Goal: Check status: Check status

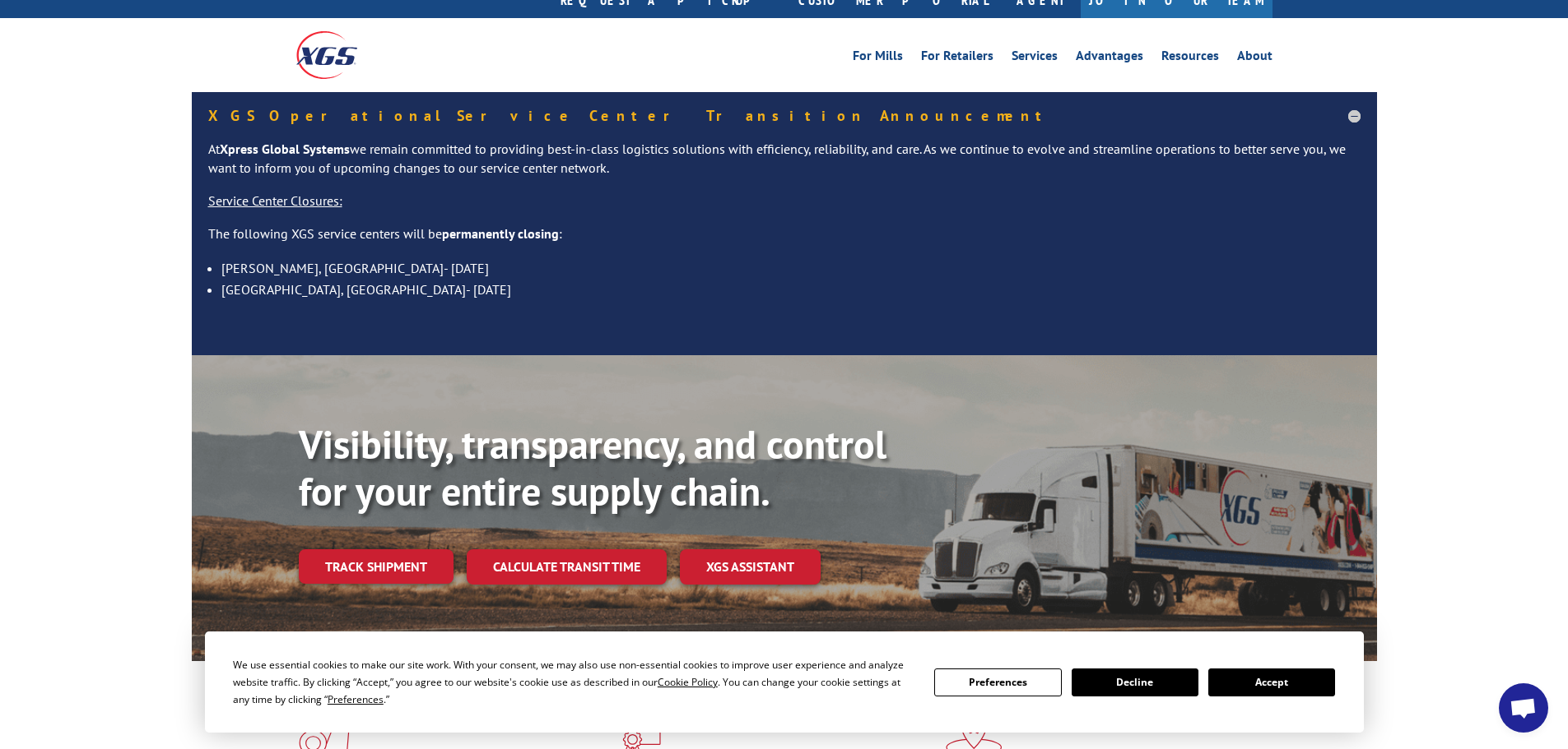
scroll to position [82, 0]
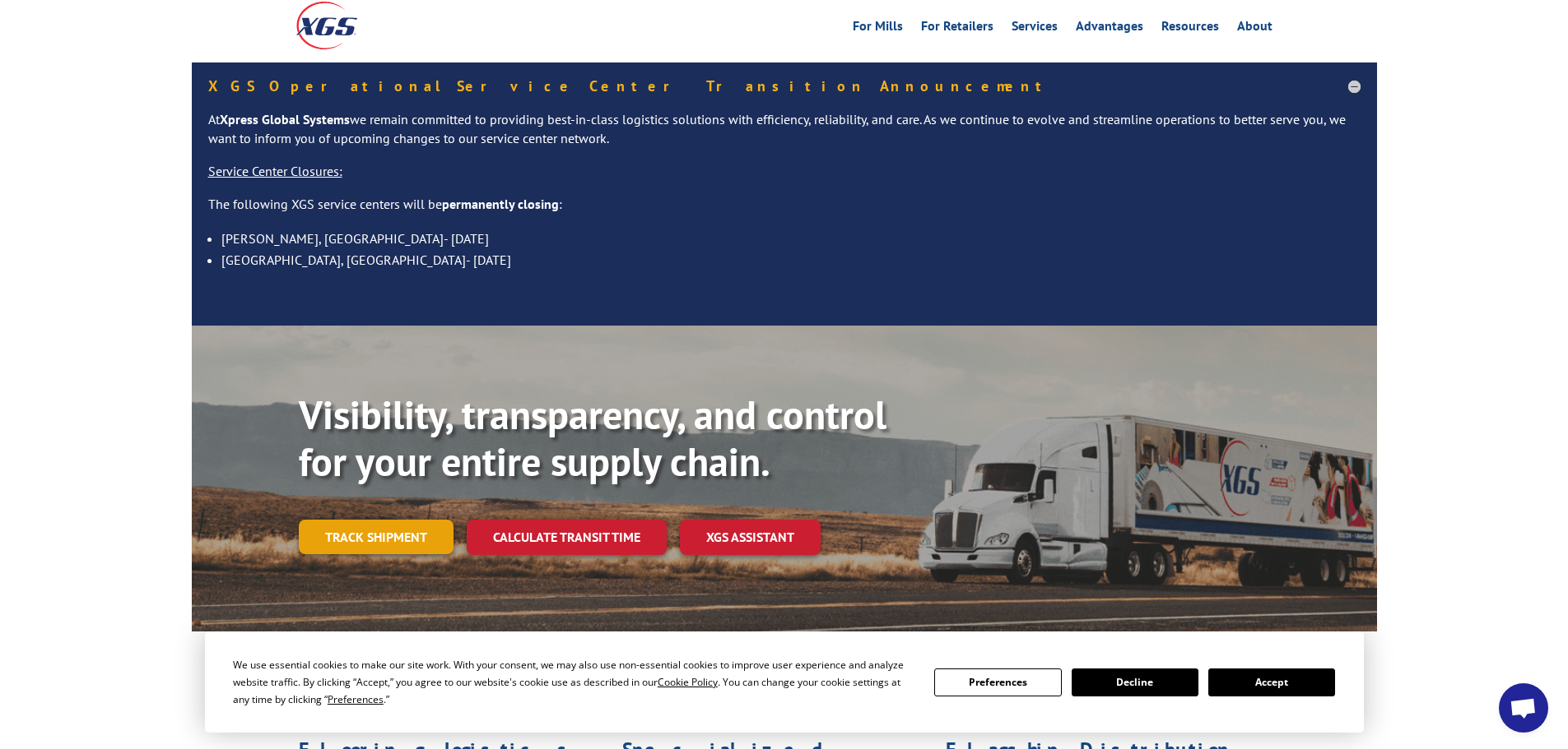
click at [362, 519] on link "Track shipment" at bounding box center [376, 536] width 154 height 35
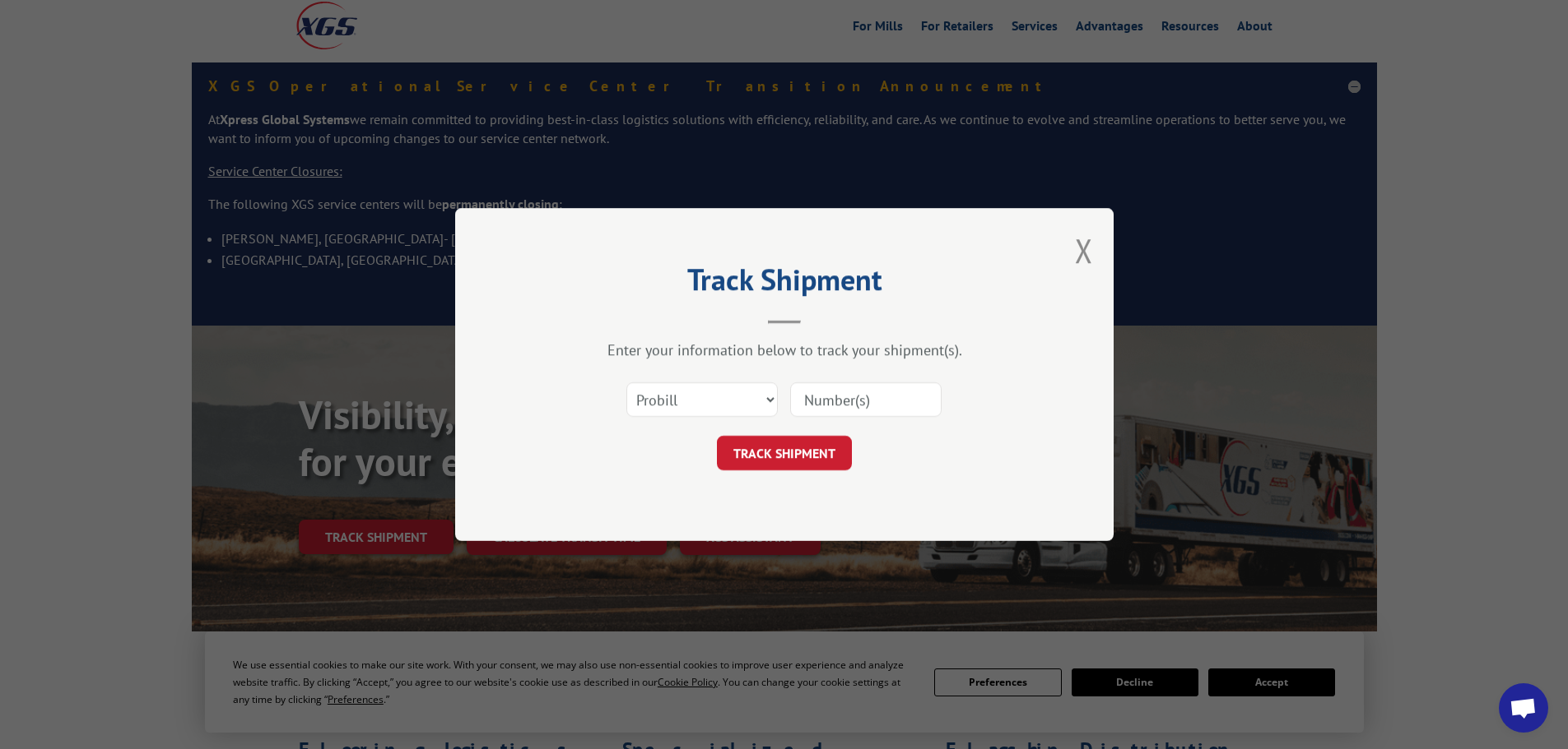
paste input "17227888"
type input "17227888"
click at [778, 466] on button "TRACK SHIPMENT" at bounding box center [784, 453] width 135 height 35
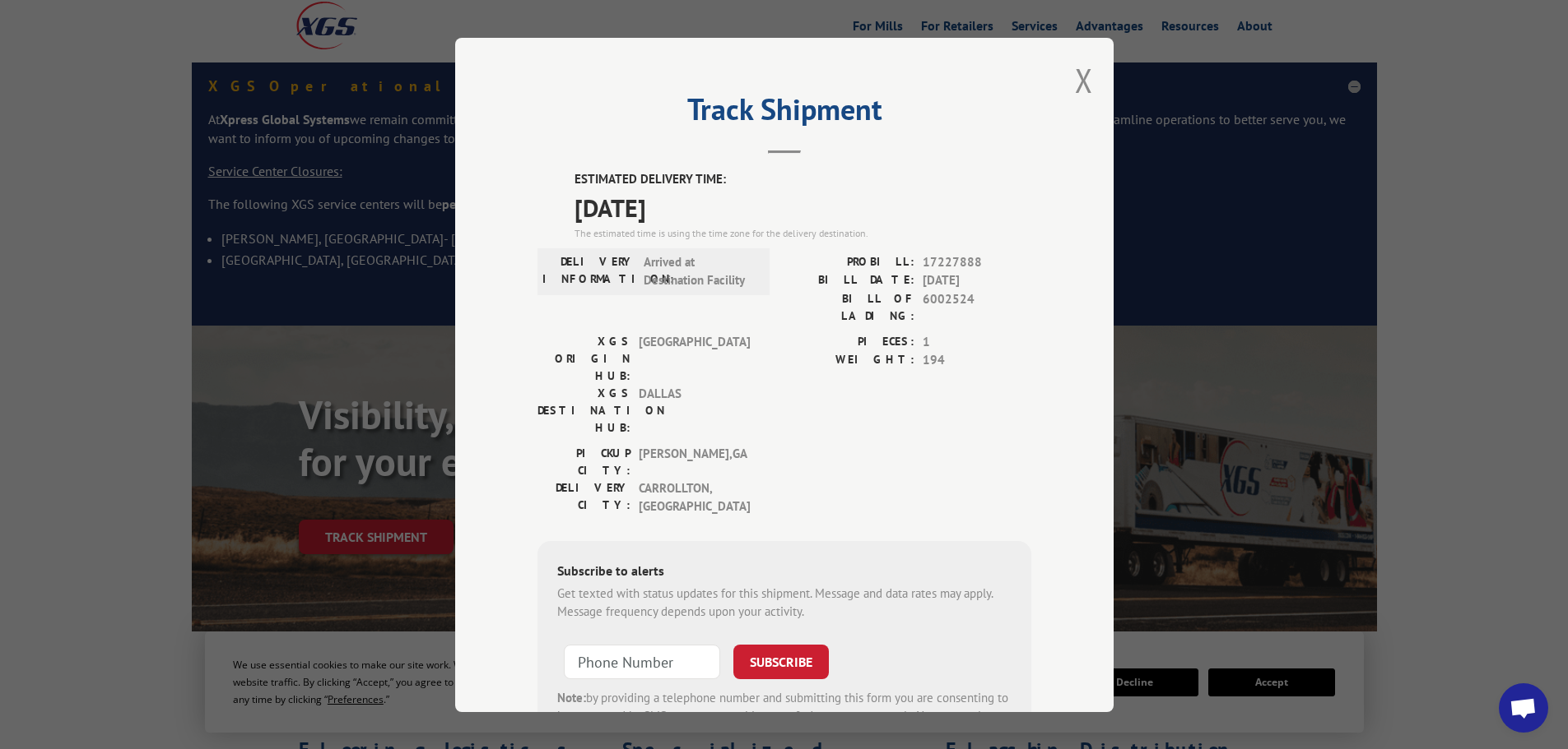
drag, startPoint x: 552, startPoint y: 181, endPoint x: 738, endPoint y: 193, distance: 186.4
click at [738, 193] on div "ESTIMATED DELIVERY TIME: [DATE] The estimated time is using the time zone for t…" at bounding box center [784, 467] width 494 height 594
copy div "ESTIMATED DELIVERY TIME: [DATE]"
click at [1081, 74] on button "Close modal" at bounding box center [1084, 80] width 18 height 44
